Goal: Information Seeking & Learning: Learn about a topic

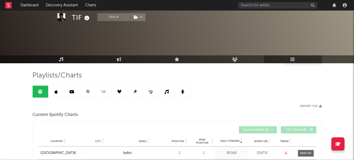
scroll to position [105, 0]
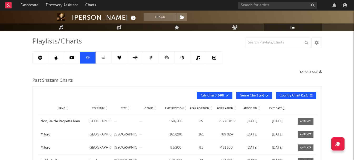
scroll to position [25, 0]
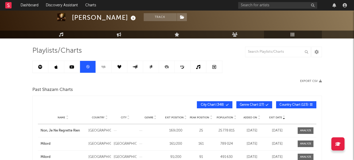
click at [44, 65] on link at bounding box center [41, 67] width 16 height 12
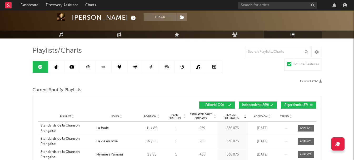
click at [253, 103] on button "Independent ( 269 )" at bounding box center [258, 104] width 38 height 7
click at [295, 104] on span "Algorithmic ( 57 )" at bounding box center [296, 104] width 24 height 3
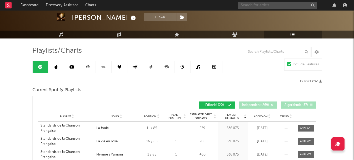
click at [286, 4] on input "text" at bounding box center [277, 5] width 79 height 7
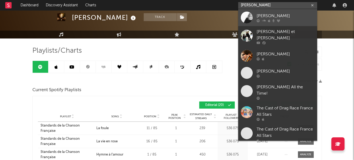
type input "[PERSON_NAME]"
click at [264, 16] on div "[PERSON_NAME]" at bounding box center [285, 16] width 58 height 6
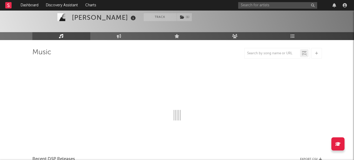
scroll to position [25, 0]
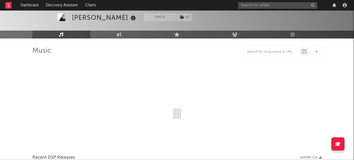
select select "6m"
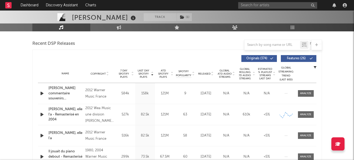
scroll to position [104, 0]
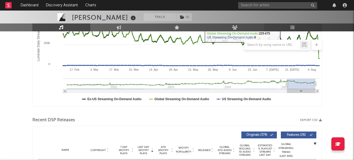
click at [287, 29] on link "Playlists/Charts" at bounding box center [293, 27] width 58 height 8
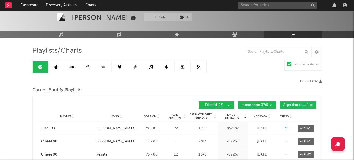
scroll to position [51, 0]
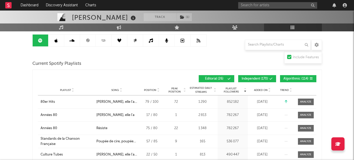
click at [255, 78] on span "Independent ( 170 )" at bounding box center [254, 78] width 27 height 3
click at [303, 78] on span "Algorithmic ( 114 )" at bounding box center [295, 78] width 25 height 3
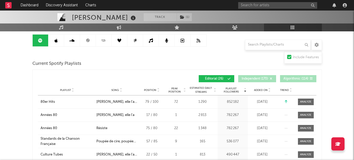
click at [260, 87] on div "Playlist City Song Position Peak Position Estimated Daily Streams Playlist Foll…" at bounding box center [177, 90] width 278 height 11
click at [260, 88] on span "Added On" at bounding box center [261, 89] width 14 height 3
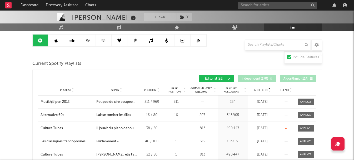
click at [260, 88] on span "Added On" at bounding box center [261, 89] width 14 height 3
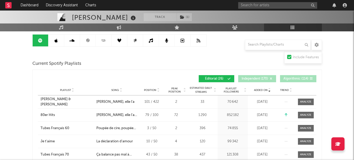
click at [260, 88] on span "Added On" at bounding box center [261, 89] width 14 height 3
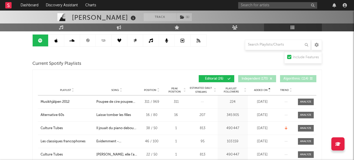
click at [260, 88] on span "Added On" at bounding box center [261, 89] width 14 height 3
